Goal: Task Accomplishment & Management: Use online tool/utility

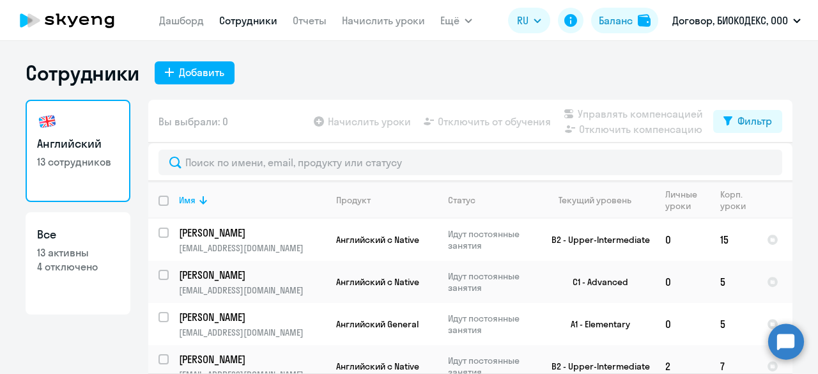
select select "30"
click at [192, 16] on link "Дашборд" at bounding box center [181, 20] width 45 height 13
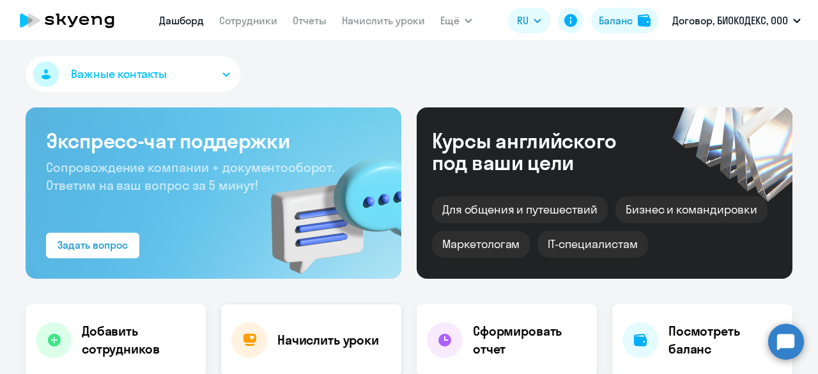
click at [328, 360] on div "Начислить уроки" at bounding box center [311, 340] width 180 height 72
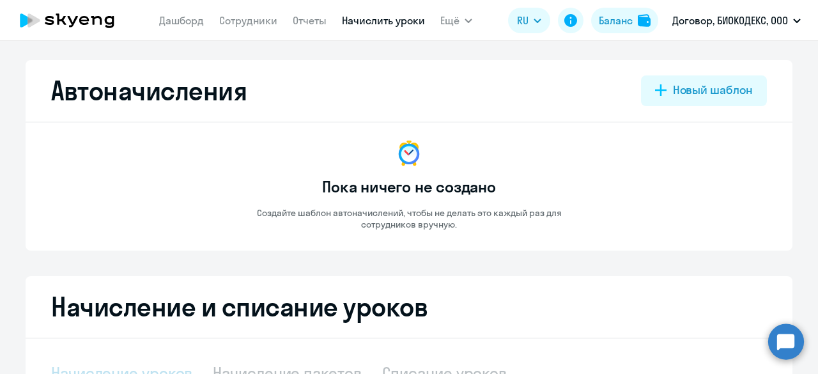
select select "10"
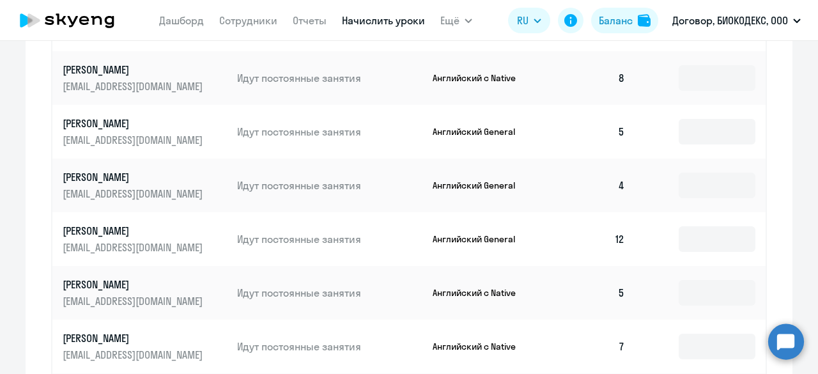
scroll to position [678, 0]
click at [698, 185] on input at bounding box center [717, 185] width 77 height 26
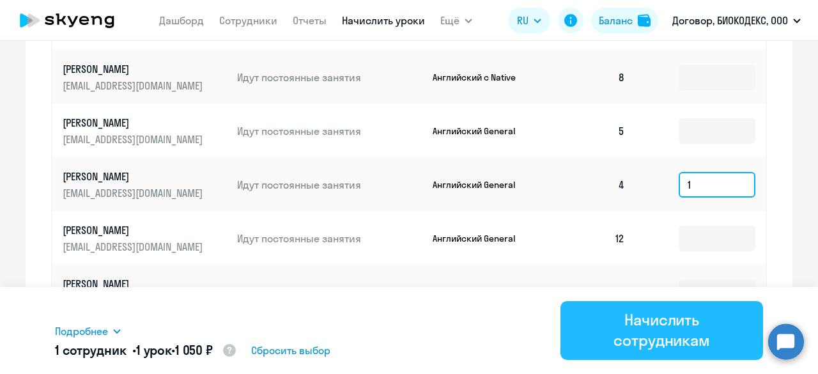
type input "1"
click at [698, 334] on div "Начислить сотрудникам" at bounding box center [661, 329] width 167 height 41
